Goal: Find specific page/section: Find specific page/section

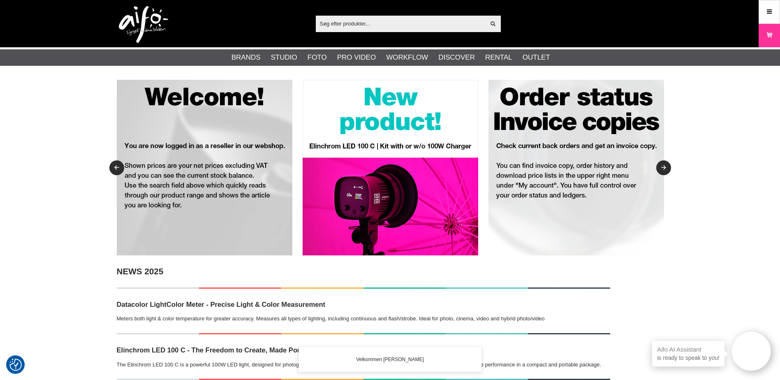
click at [430, 23] on input "text" at bounding box center [401, 23] width 170 height 12
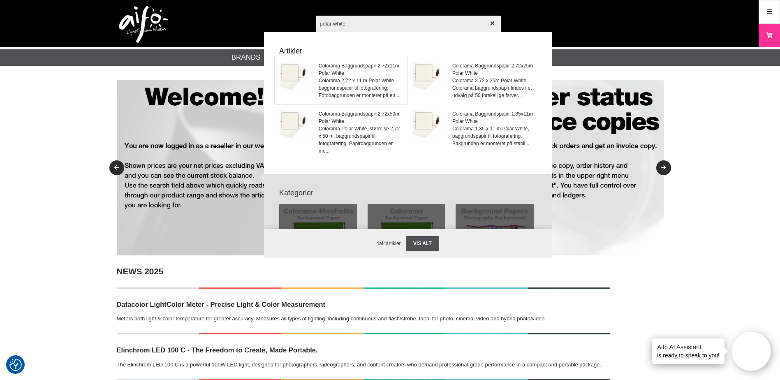
type input "polar white"
click at [372, 67] on span "Colorama Baggrundspapir 2.72x11m Polar White" at bounding box center [360, 69] width 83 height 15
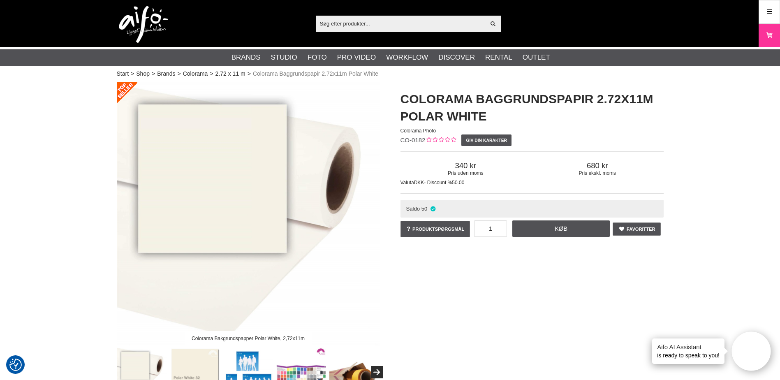
click at [356, 23] on input "text" at bounding box center [401, 23] width 170 height 12
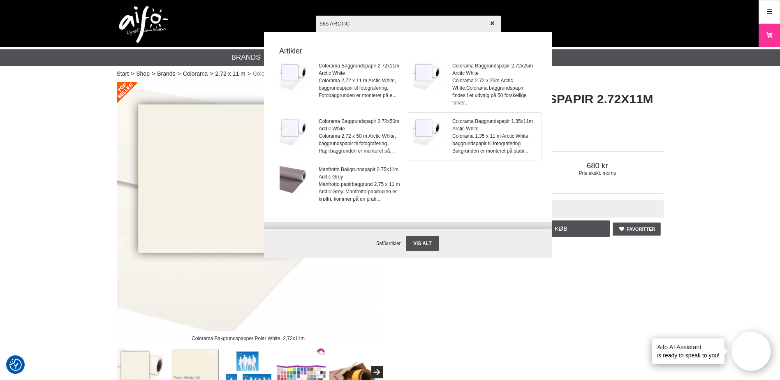
type input "565 ARCTIC"
click at [482, 133] on span "Colorama 1,35 x 11 m Arctic White, baggrundspapir til fotografering. Bakgrunden…" at bounding box center [493, 143] width 83 height 22
